Goal: Navigation & Orientation: Find specific page/section

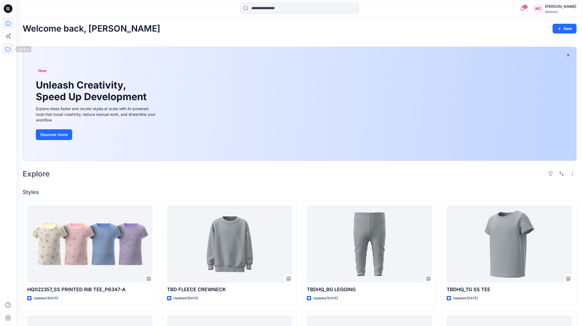
click at [10, 48] on icon at bounding box center [8, 49] width 12 height 12
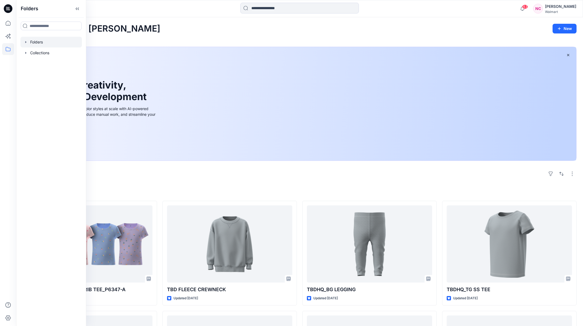
click at [43, 45] on div at bounding box center [50, 42] width 61 height 11
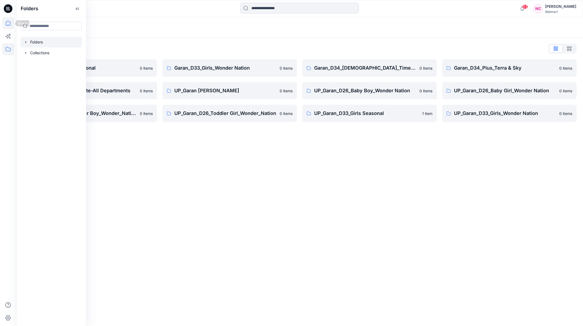
click at [5, 22] on icon at bounding box center [8, 23] width 12 height 12
